Goal: Information Seeking & Learning: Find specific fact

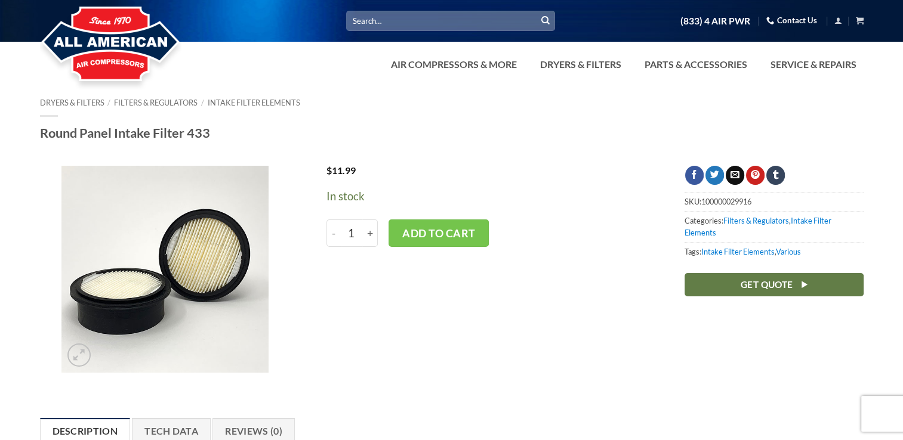
click at [424, 27] on input "Search for:" at bounding box center [450, 21] width 209 height 20
paste input "STANDARD PART LOCATING PIN, 0.19DIA, FLANGELESS, RELIEVED (ALL AMERICAN MPN: 43…"
type input "STANDARD PART LOCATING PIN, 0.19DIA, FLANGELESS, RELIEVED (ALL AMERICAN MPN: 43…"
click at [536, 12] on button "Submit" at bounding box center [545, 21] width 18 height 18
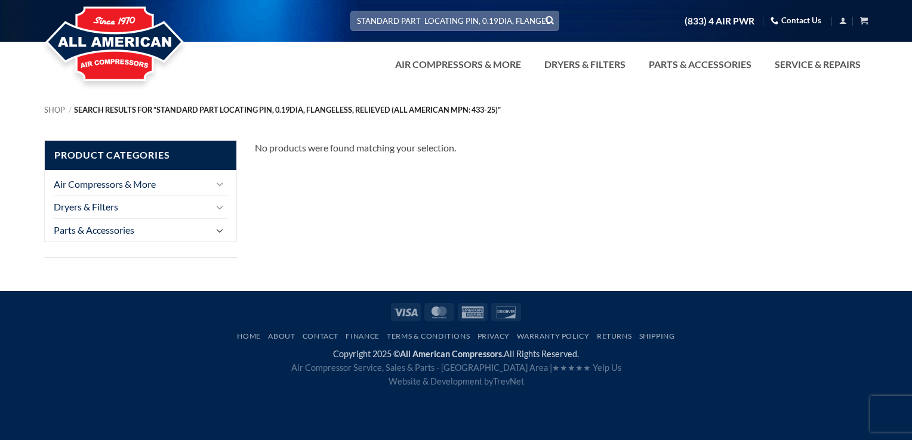
click at [224, 230] on button "Toggle" at bounding box center [220, 230] width 14 height 14
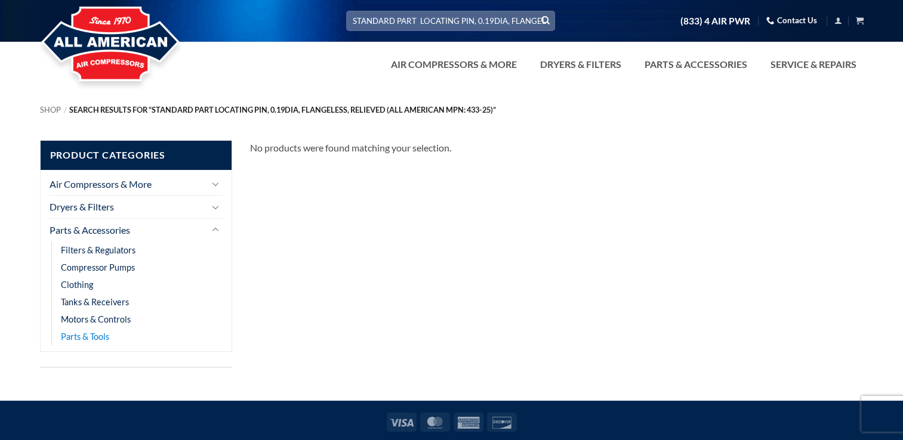
click at [93, 336] on link "Parts & Tools" at bounding box center [85, 336] width 48 height 17
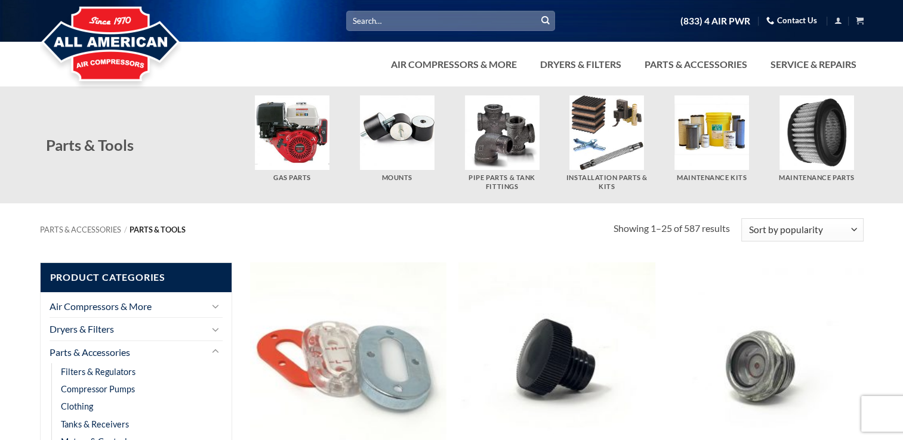
click at [412, 17] on input "Search for:" at bounding box center [450, 21] width 209 height 20
paste input "STANDARD PART LOCATING PIN, 0.19DIA, FLANGELESS, RELIEVED (ALL AMERICAN MPN: 43…"
click at [446, 117] on div "Mounts" at bounding box center [396, 144] width 105 height 99
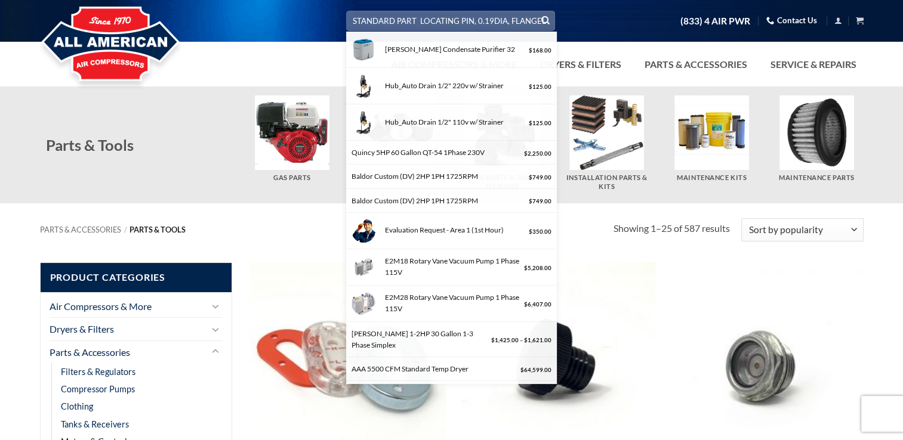
click at [496, 20] on input "STANDARD PART LOCATING PIN, 0.19DIA, FLANGELESS, RELIEVED (ALL AMERICAN MPN: 43…" at bounding box center [450, 21] width 209 height 20
type input "ALL AMERICAN MPN: 433-25"
click at [536, 12] on button "Submit" at bounding box center [545, 21] width 18 height 18
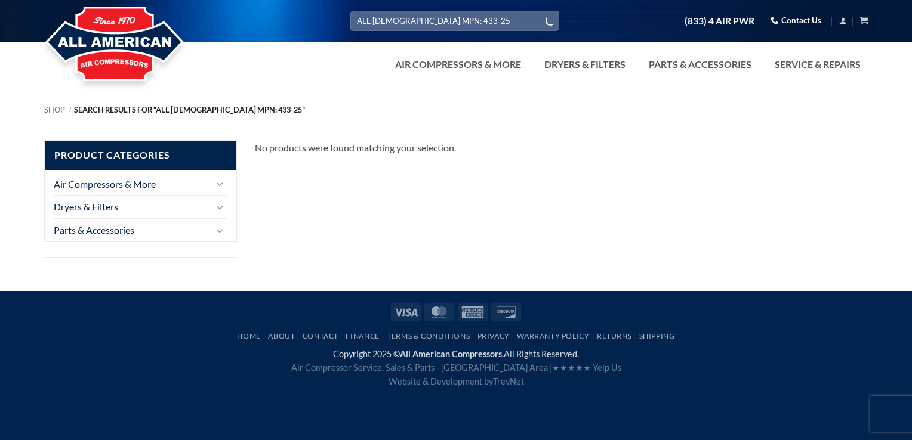
drag, startPoint x: 468, startPoint y: 23, endPoint x: 328, endPoint y: 22, distance: 139.6
click at [328, 22] on div "Search for: ALL AMERICAN MPN: 433-25 (833) 4 AIR PWR Contact Us Cart No product…" at bounding box center [455, 21] width 841 height 21
type input "locating pin"
click at [541, 12] on button "Submit" at bounding box center [550, 21] width 18 height 18
click at [461, 24] on input "locating pin" at bounding box center [454, 21] width 209 height 20
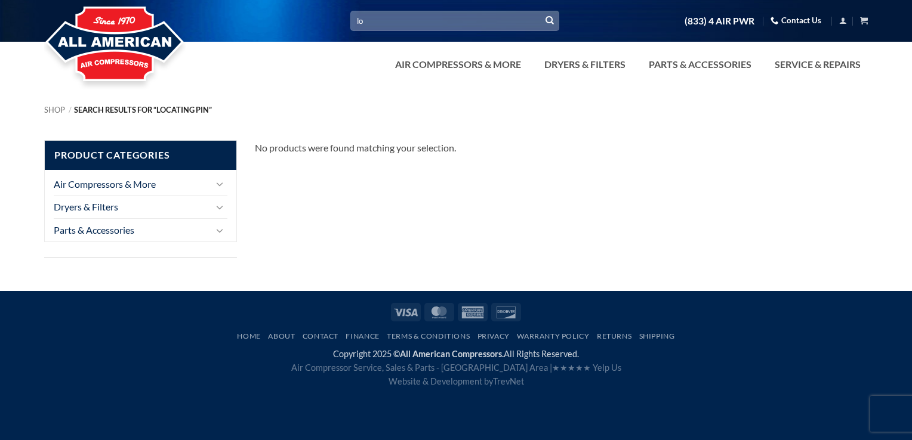
type input "l"
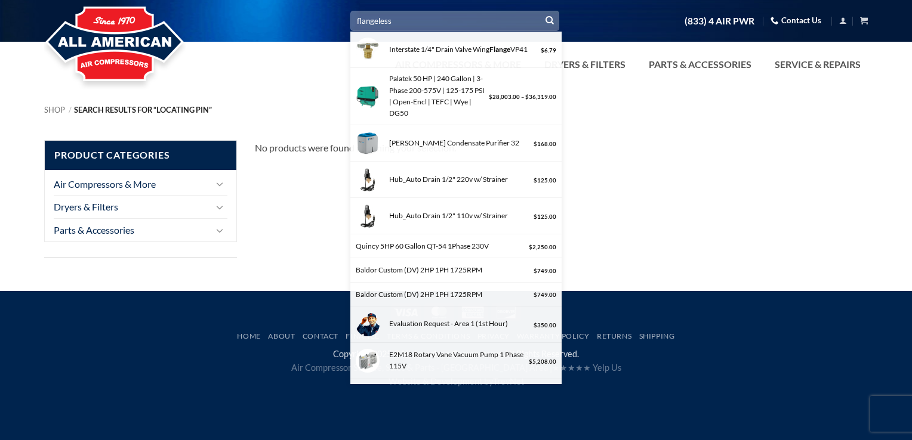
type input "flangeless"
click at [541, 12] on button "Submit" at bounding box center [550, 21] width 18 height 18
